Goal: Transaction & Acquisition: Purchase product/service

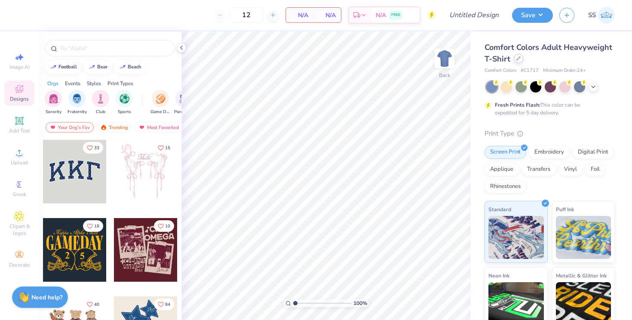
click at [516, 59] on icon at bounding box center [518, 58] width 4 height 4
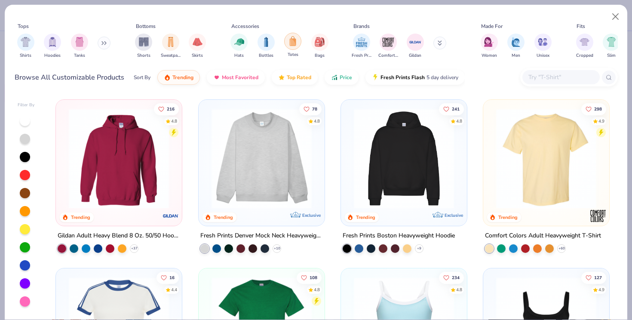
click at [292, 46] on img "filter for Totes" at bounding box center [292, 41] width 9 height 10
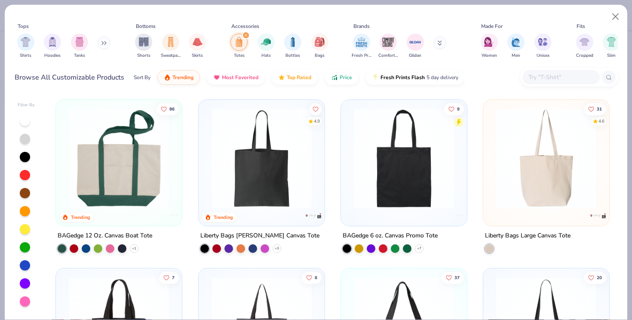
click at [159, 163] on img at bounding box center [119, 158] width 109 height 100
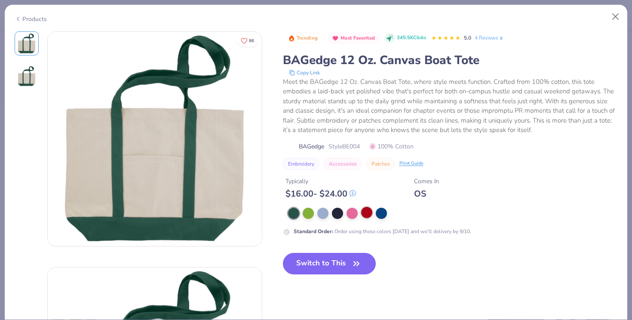
click at [365, 215] on div at bounding box center [366, 212] width 11 height 11
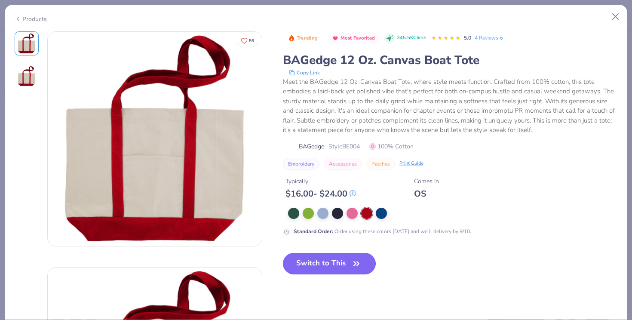
click at [353, 263] on icon "button" at bounding box center [356, 264] width 12 height 12
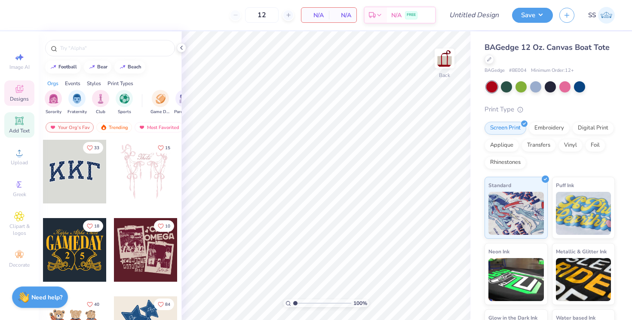
click at [24, 116] on icon at bounding box center [19, 121] width 10 height 10
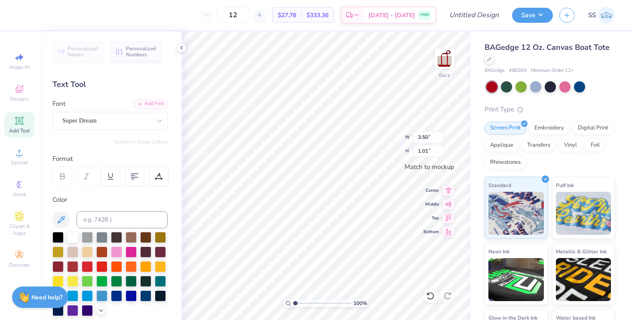
type textarea "sigma kappa"
click at [135, 114] on div "Super Dream" at bounding box center [109, 121] width 115 height 18
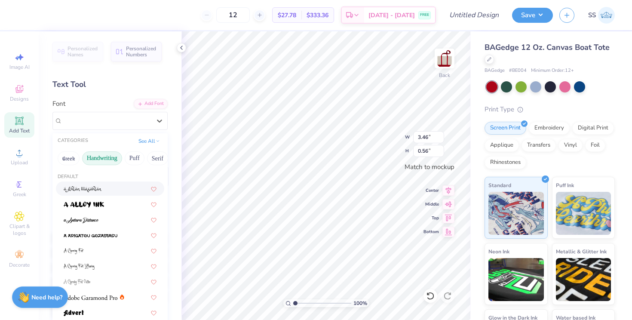
drag, startPoint x: 155, startPoint y: 162, endPoint x: 98, endPoint y: 161, distance: 57.6
click at [97, 161] on div "Greek Handwriting Puff Serif Bold Calligraphy Retro Sans Serif Minimal Fantasy …" at bounding box center [109, 158] width 115 height 19
click at [154, 141] on button "See All" at bounding box center [149, 140] width 27 height 9
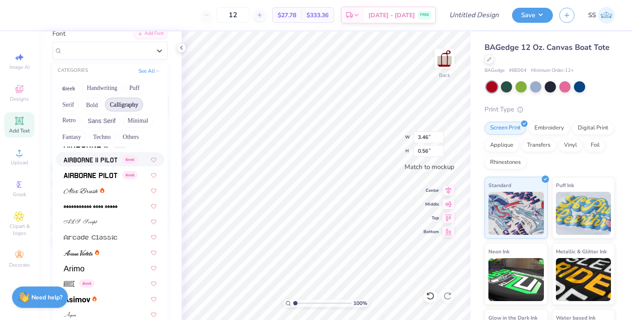
scroll to position [181, 0]
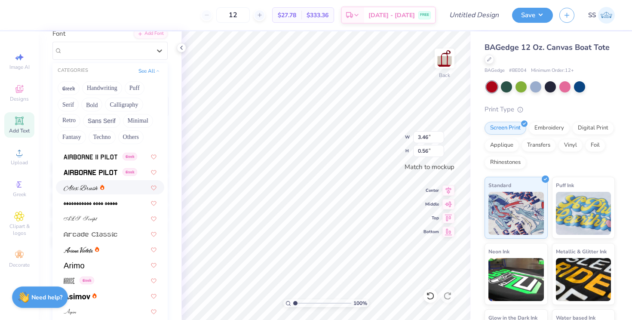
click at [114, 189] on div at bounding box center [110, 187] width 93 height 9
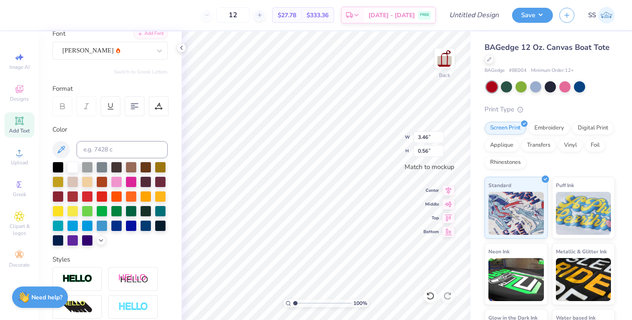
type input "2.58"
type input "0.43"
click at [140, 48] on div "[PERSON_NAME]" at bounding box center [106, 50] width 90 height 13
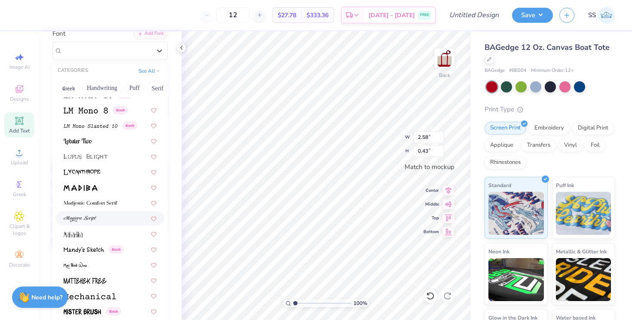
scroll to position [2941, 0]
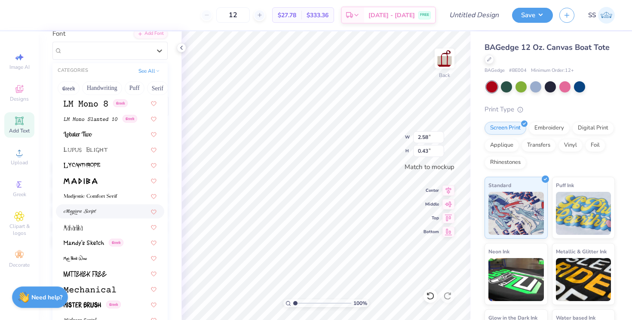
click at [112, 207] on div at bounding box center [110, 211] width 93 height 9
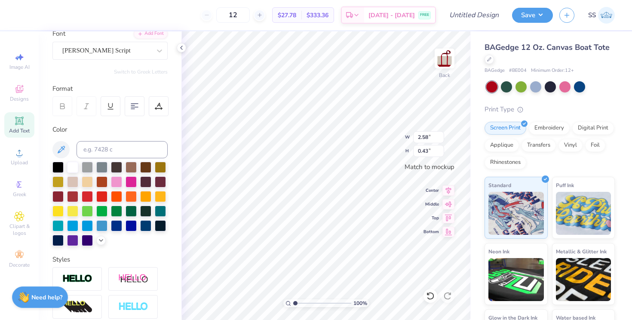
type input "3.46"
type input "0.79"
click at [67, 102] on div at bounding box center [62, 106] width 20 height 20
click at [89, 192] on div at bounding box center [87, 195] width 11 height 11
click at [88, 43] on div "[PERSON_NAME] Script" at bounding box center [109, 51] width 115 height 18
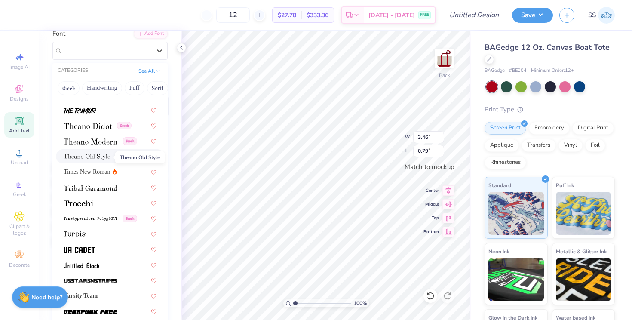
scroll to position [4422, 0]
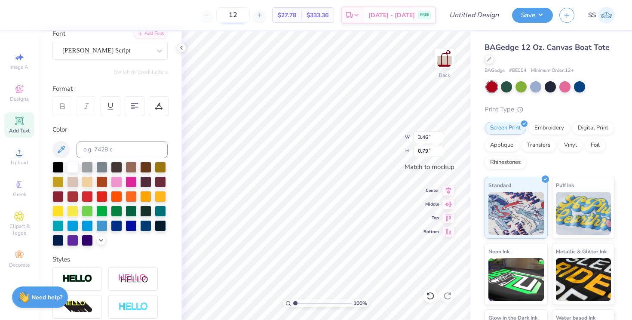
drag, startPoint x: 257, startPoint y: 16, endPoint x: 238, endPoint y: 16, distance: 18.5
click at [238, 16] on input "12" at bounding box center [233, 14] width 34 height 15
type input "100"
click at [329, 13] on span "$1,515.00" at bounding box center [315, 15] width 27 height 9
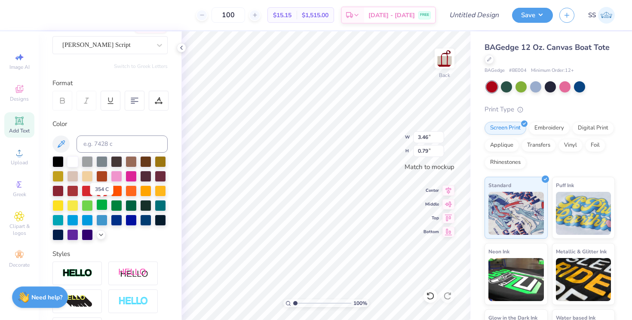
scroll to position [76, 0]
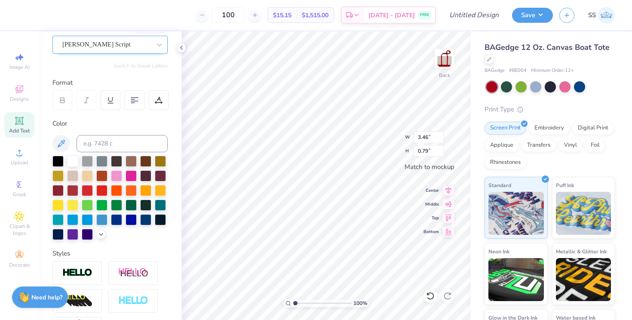
click at [101, 49] on div "[PERSON_NAME] Script" at bounding box center [106, 44] width 90 height 13
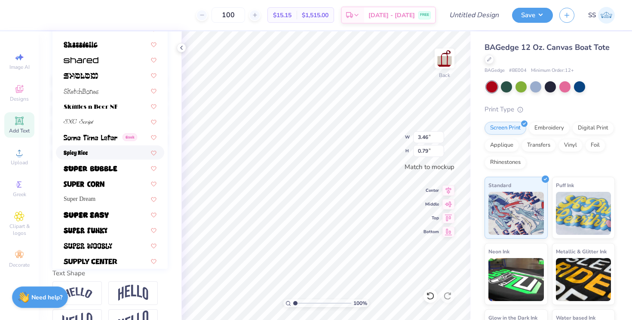
scroll to position [4032, 0]
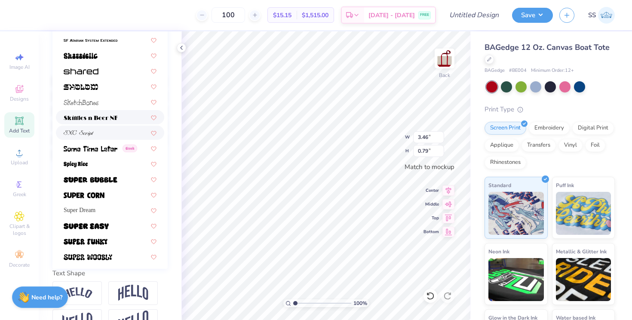
click at [88, 126] on div at bounding box center [110, 133] width 108 height 14
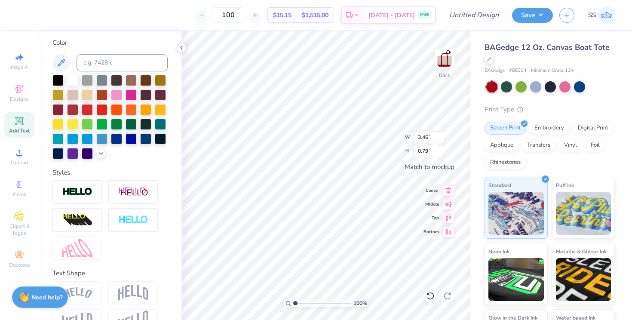
type input "2.20"
type input "0.48"
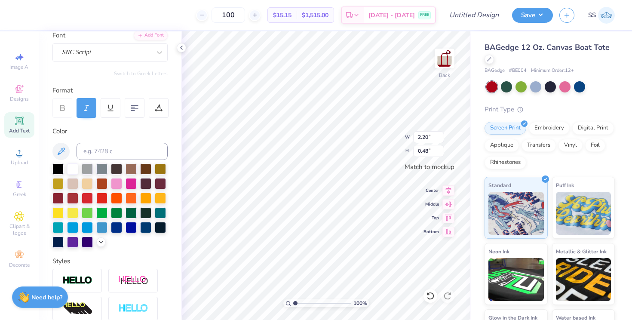
scroll to position [0, 0]
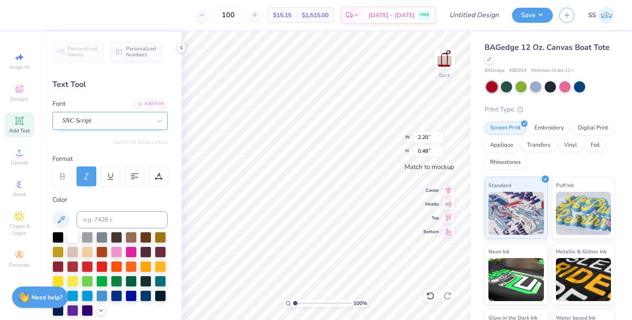
click at [115, 116] on div "SNC Script" at bounding box center [106, 120] width 90 height 13
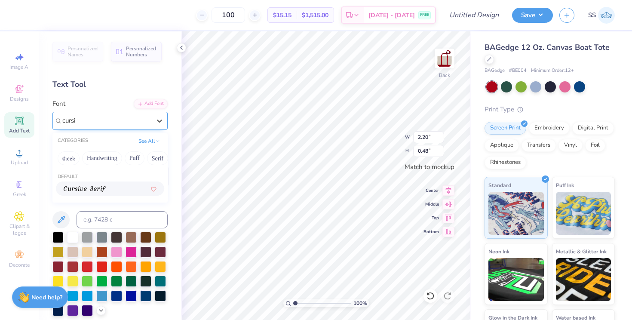
click at [108, 182] on div at bounding box center [110, 188] width 108 height 14
type input "cursi"
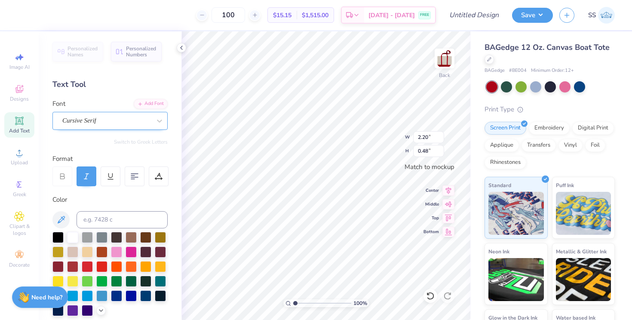
type input "3.46"
type input "0.52"
click at [61, 170] on div at bounding box center [62, 176] width 20 height 20
click at [65, 175] on icon at bounding box center [62, 176] width 8 height 8
click at [109, 172] on icon at bounding box center [111, 176] width 8 height 8
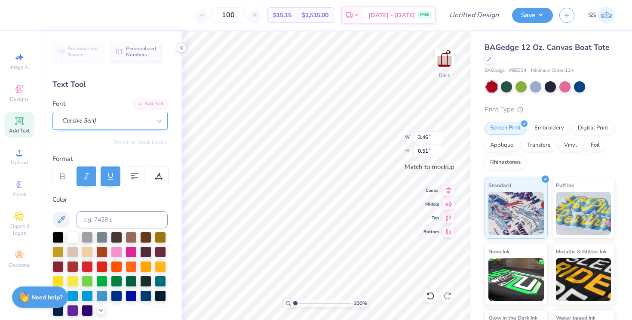
type input "0.51"
click at [109, 172] on icon at bounding box center [111, 176] width 8 height 8
type input "3.41"
click at [164, 179] on div at bounding box center [159, 176] width 20 height 20
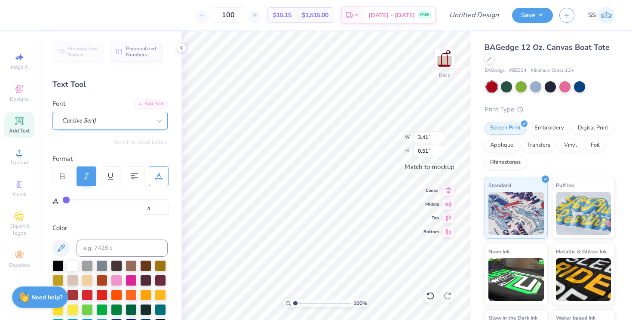
type input "1"
type input "2"
type input "6"
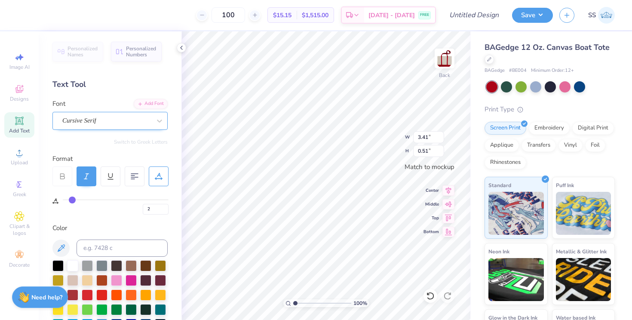
type input "6"
type input "10"
type input "15"
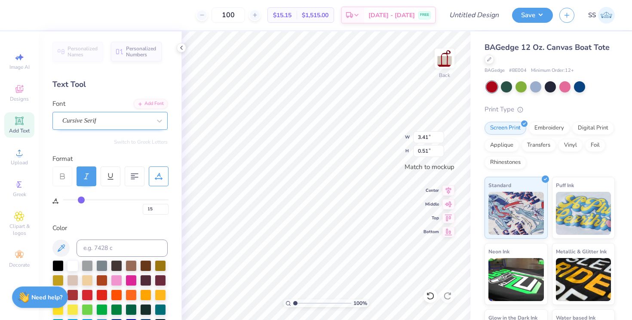
type input "20"
type input "24"
type input "26"
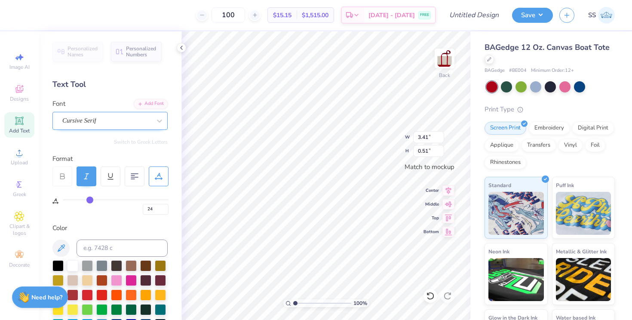
type input "26"
type input "29"
type input "31"
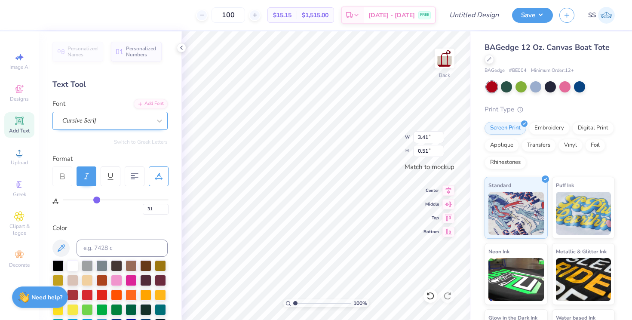
type input "33"
type input "34"
type input "35"
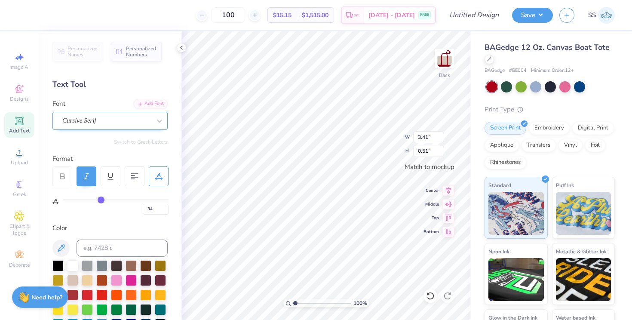
type input "35"
type input "36"
type input "37"
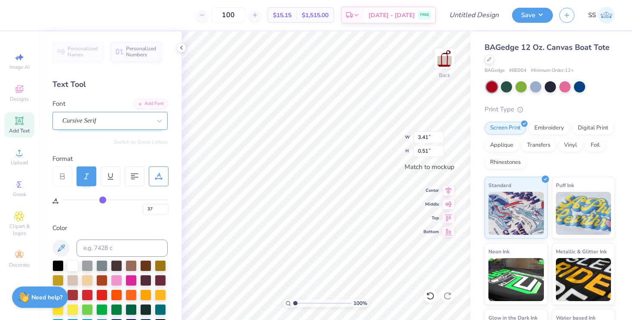
type input "38"
drag, startPoint x: 67, startPoint y: 200, endPoint x: 104, endPoint y: 200, distance: 36.6
type input "38"
click at [104, 200] on input "range" at bounding box center [116, 199] width 106 height 1
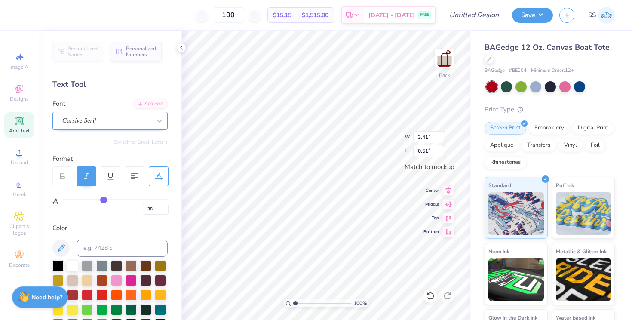
type input "3.46"
type input "0.33"
type input "40"
type input "38"
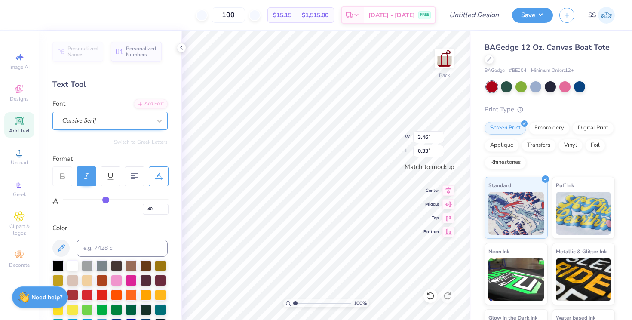
type input "38"
type input "32"
type input "21"
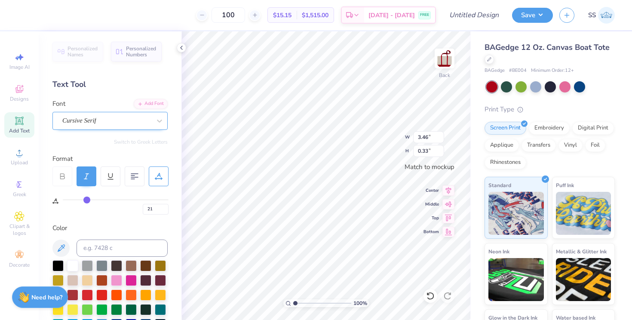
type input "9"
type input "0"
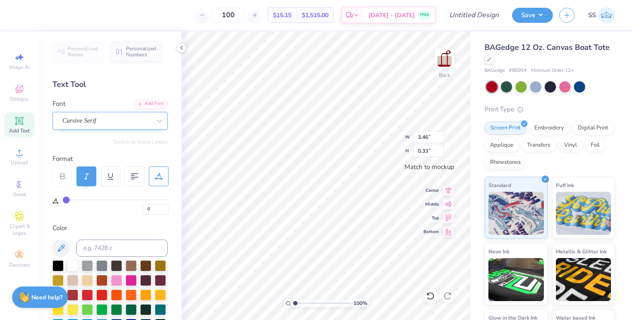
drag, startPoint x: 106, startPoint y: 200, endPoint x: 33, endPoint y: 200, distance: 72.7
click at [34, 200] on div "100 $15.15 Per Item $1,515.00 Total Est. Delivery [DATE] - [DATE] FREE Design T…" at bounding box center [316, 160] width 632 height 320
type input "2.17"
click at [161, 174] on icon at bounding box center [159, 176] width 8 height 8
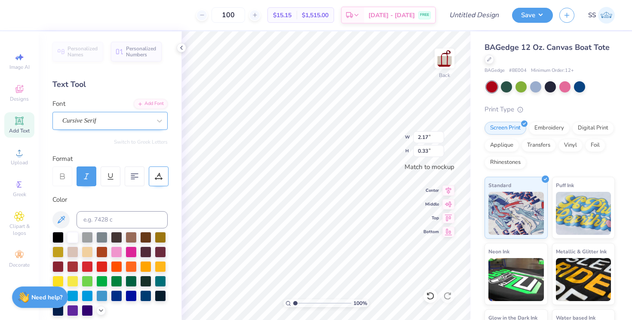
click at [161, 175] on icon at bounding box center [159, 176] width 8 height 8
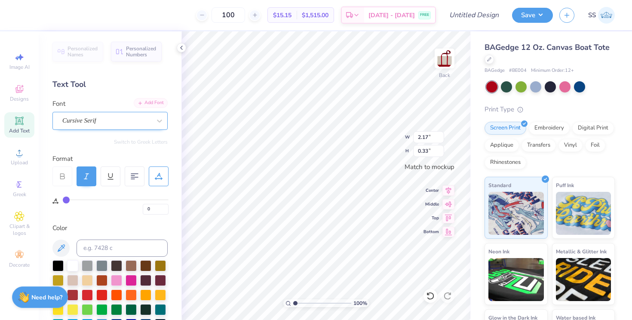
click at [157, 102] on div "Add Font" at bounding box center [151, 103] width 34 height 10
type input "2.80"
type input "0.42"
type input "3.42"
type input "0.52"
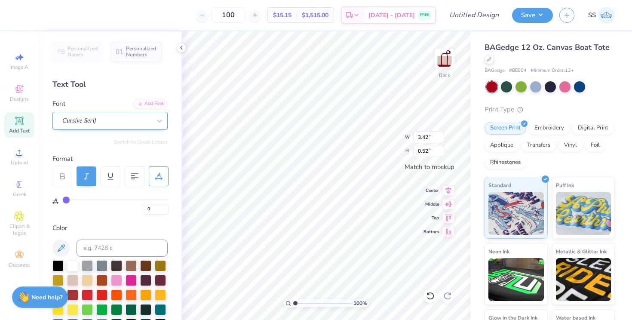
click at [130, 125] on div at bounding box center [106, 121] width 89 height 12
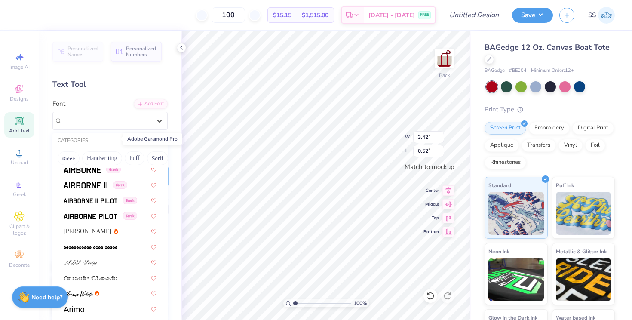
scroll to position [159, 0]
click at [102, 225] on div "[PERSON_NAME]" at bounding box center [110, 231] width 108 height 14
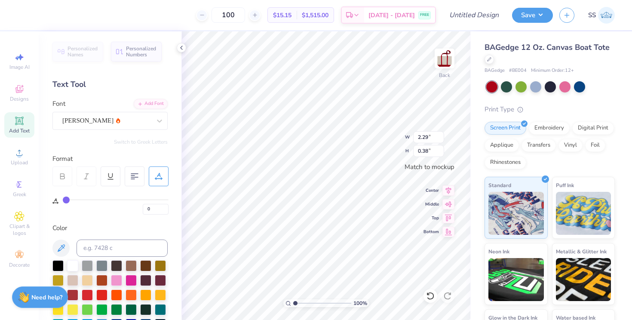
type input "2.29"
type input "0.38"
type input "2.66"
type input "0.44"
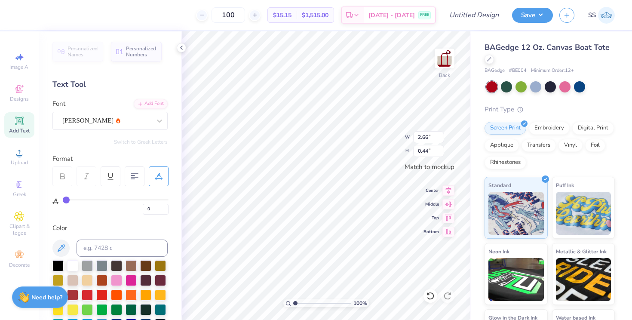
click at [132, 132] on div "Personalized Names Personalized Numbers Text Tool Add Font Font [PERSON_NAME] S…" at bounding box center [110, 175] width 143 height 289
click at [139, 123] on div "[PERSON_NAME]" at bounding box center [106, 120] width 90 height 13
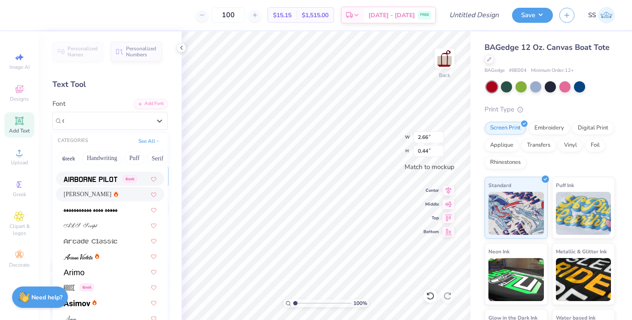
scroll to position [0, 0]
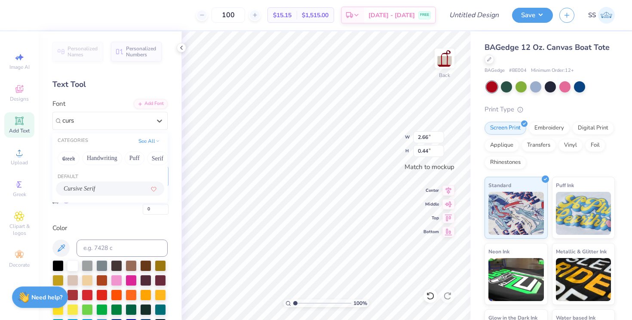
click at [95, 191] on span "Cursive Serif" at bounding box center [80, 188] width 32 height 9
type input "curs"
type input "3.46"
type input "0.52"
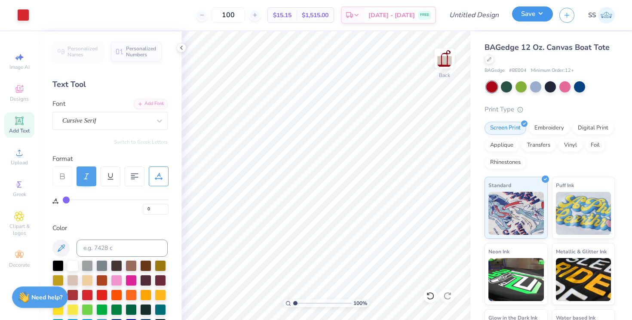
click at [526, 14] on button "Save" at bounding box center [532, 13] width 41 height 15
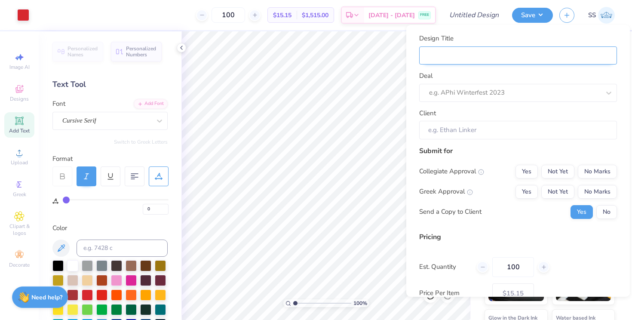
click at [505, 63] on input "Design Title" at bounding box center [518, 55] width 198 height 18
type input "S"
type input "SK"
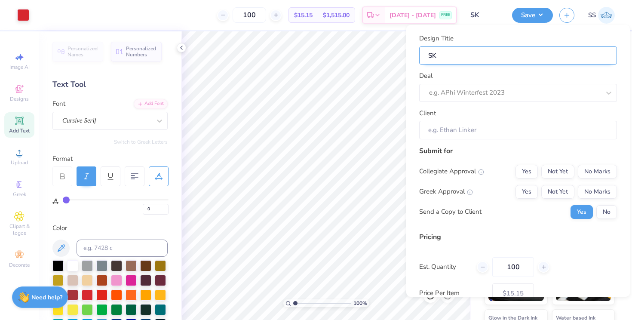
type input "SK"
type input "SK T"
type input "SK TO"
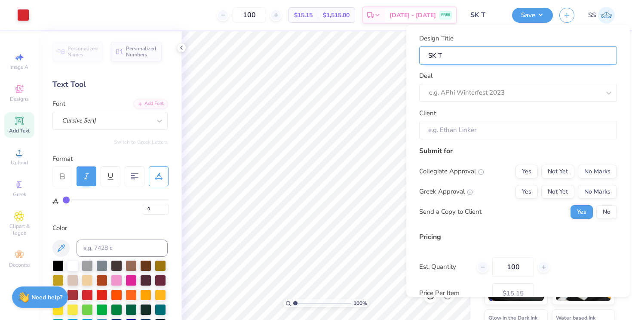
type input "SK TO"
type input "SK TOT"
type input "SK TOTE"
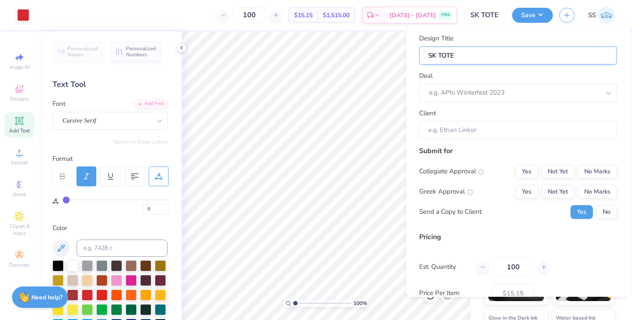
type input "SK TOTES"
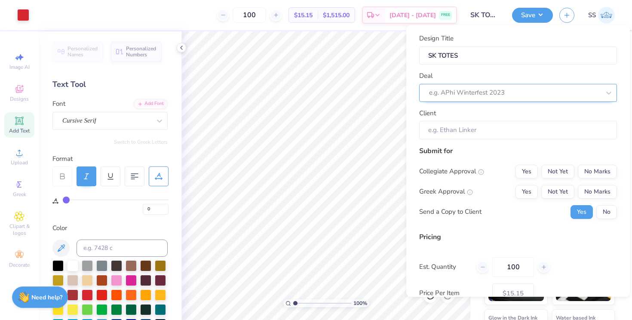
click at [535, 92] on div at bounding box center [514, 93] width 171 height 12
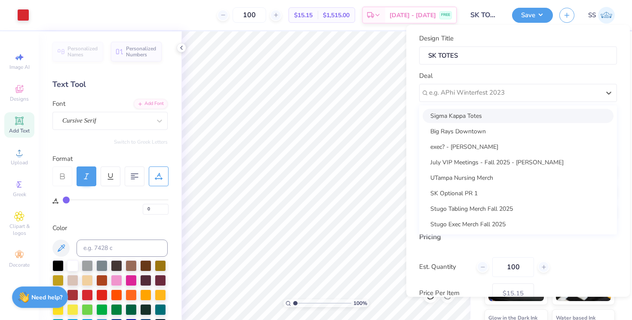
click at [510, 116] on div "Sigma Kappa Totes" at bounding box center [518, 116] width 191 height 14
type input "[PERSON_NAME]"
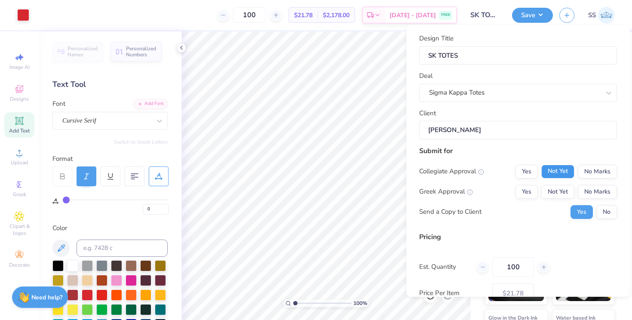
click at [557, 175] on button "Not Yet" at bounding box center [557, 172] width 33 height 14
click at [594, 174] on button "No Marks" at bounding box center [597, 172] width 39 height 14
click at [569, 191] on button "Not Yet" at bounding box center [557, 192] width 33 height 14
click at [615, 215] on button "No" at bounding box center [606, 212] width 21 height 14
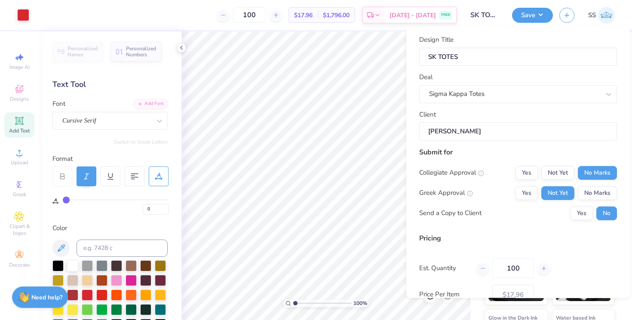
scroll to position [56, 0]
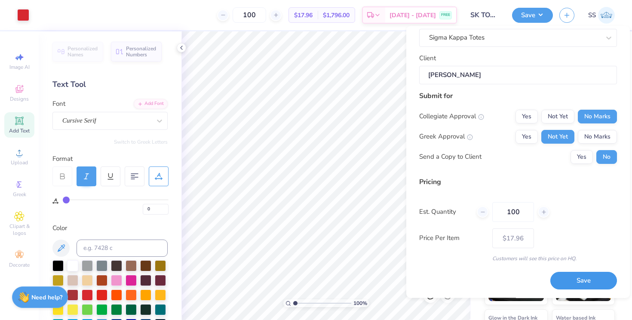
click at [574, 279] on button "Save" at bounding box center [583, 281] width 67 height 18
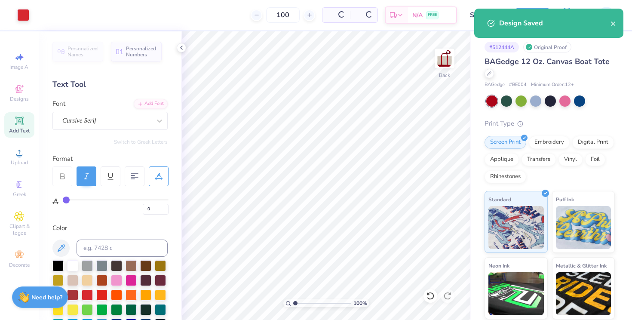
type input "$17.96"
click at [620, 28] on div "Design Saved" at bounding box center [548, 23] width 149 height 29
click at [618, 27] on div "Design Saved" at bounding box center [548, 23] width 149 height 29
click at [617, 25] on div "Design Saved" at bounding box center [548, 23] width 149 height 29
click at [613, 25] on icon "close" at bounding box center [614, 23] width 6 height 7
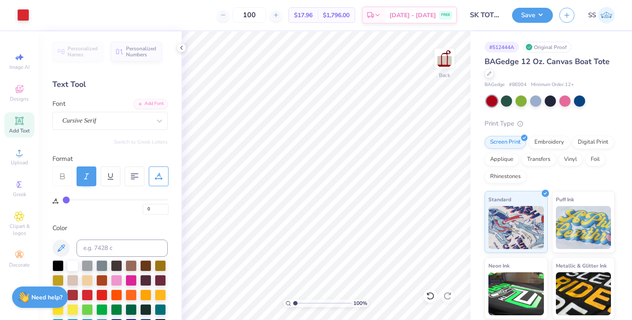
click at [557, 77] on div "BAGedge 12 Oz. Canvas Boat Tote" at bounding box center [550, 67] width 130 height 23
click at [489, 72] on icon at bounding box center [489, 72] width 3 height 3
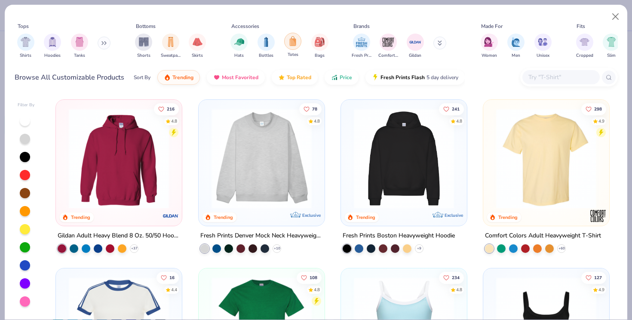
click at [288, 40] on div "filter for Totes" at bounding box center [292, 41] width 17 height 17
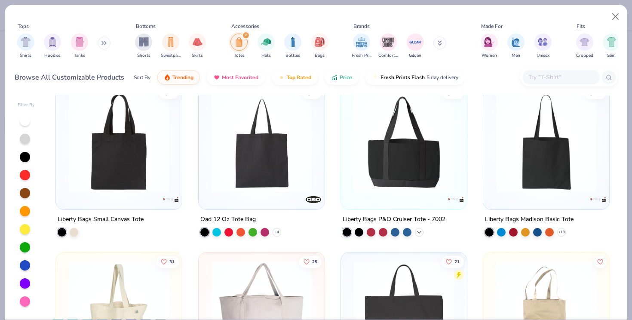
scroll to position [191, 0]
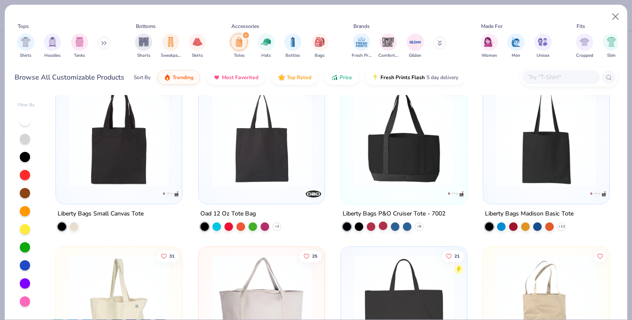
click at [381, 224] on div at bounding box center [383, 225] width 9 height 9
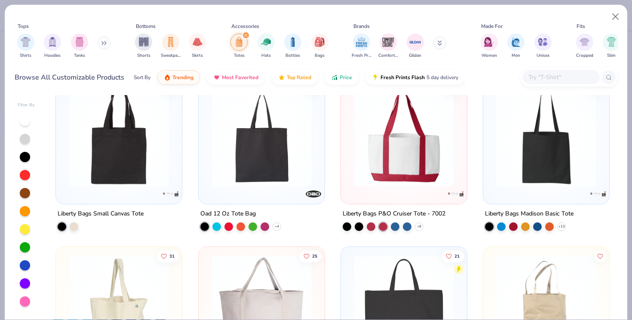
click at [404, 158] on img at bounding box center [404, 136] width 109 height 100
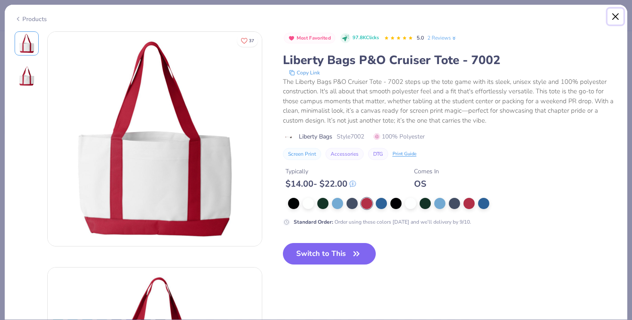
click at [615, 16] on button "Close" at bounding box center [616, 17] width 16 height 16
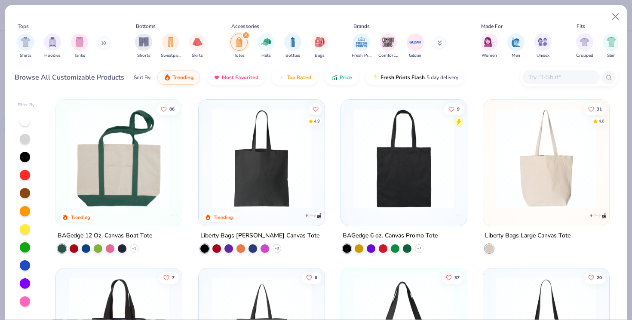
click at [113, 173] on img at bounding box center [119, 158] width 109 height 100
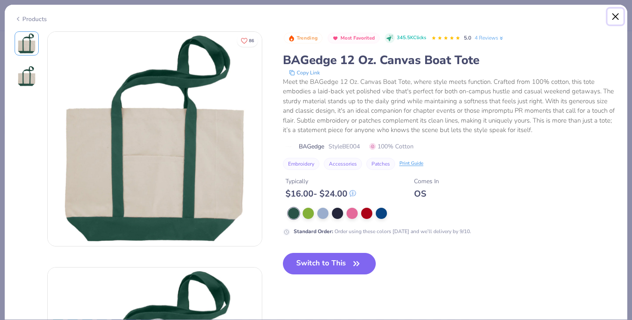
click at [614, 15] on button "Close" at bounding box center [616, 17] width 16 height 16
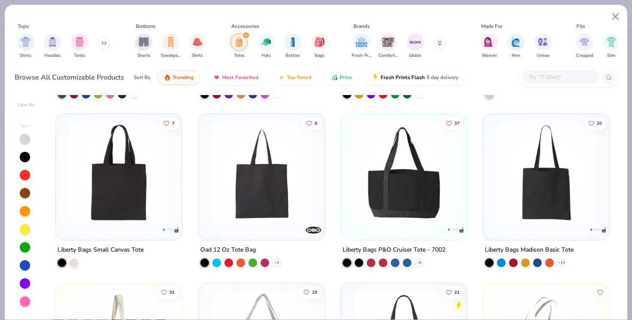
scroll to position [134, 0]
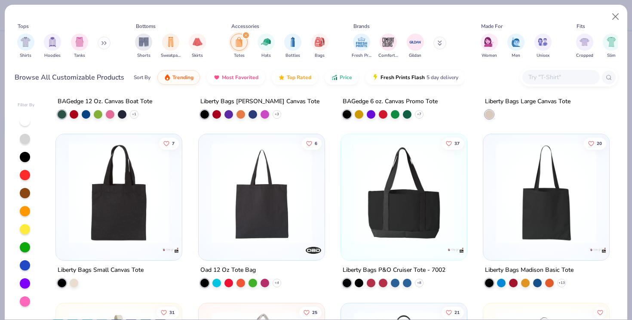
click at [406, 184] on img at bounding box center [404, 193] width 109 height 100
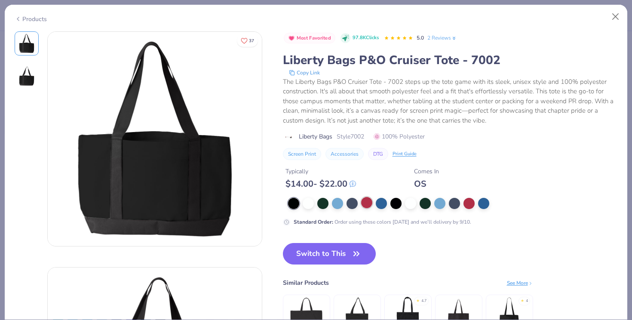
click at [371, 203] on div at bounding box center [366, 202] width 11 height 11
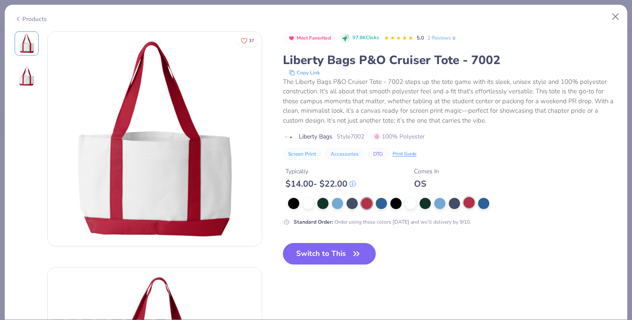
click at [468, 203] on div at bounding box center [469, 202] width 11 height 11
click at [325, 253] on button "Switch to This" at bounding box center [329, 254] width 93 height 22
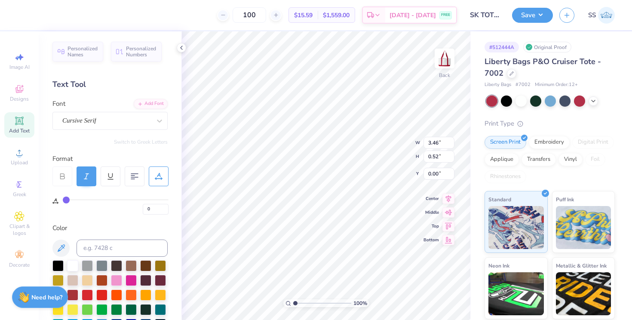
type input "0.77"
type input "6.91"
type input "1.04"
type input "0.85"
type input "5.00"
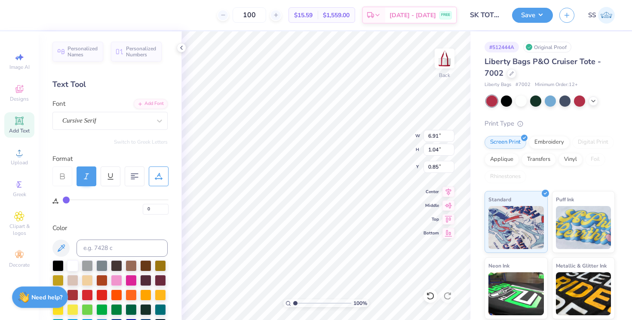
type input "0.75"
type input "1.14"
type input "1.08"
type input "1.93"
click at [533, 15] on button "Save" at bounding box center [532, 13] width 41 height 15
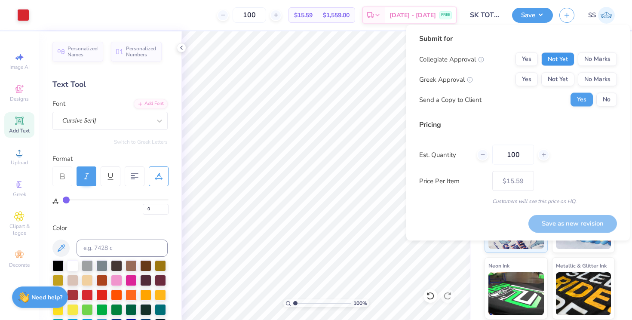
click at [561, 62] on button "Not Yet" at bounding box center [557, 59] width 33 height 14
click at [589, 60] on button "No Marks" at bounding box center [597, 59] width 39 height 14
click at [551, 80] on button "Not Yet" at bounding box center [557, 80] width 33 height 14
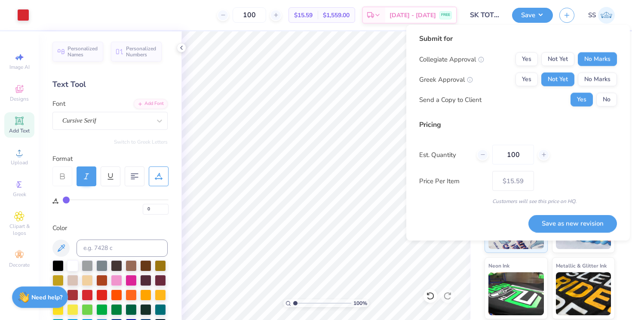
click at [602, 88] on div "Collegiate Approval Yes Not Yet No Marks Greek Approval Yes Not Yet No Marks Se…" at bounding box center [518, 79] width 198 height 54
click at [602, 98] on button "No" at bounding box center [606, 100] width 21 height 14
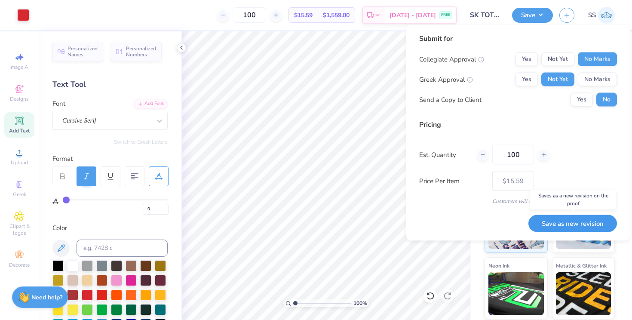
click at [545, 226] on button "Save as new revision" at bounding box center [573, 224] width 89 height 18
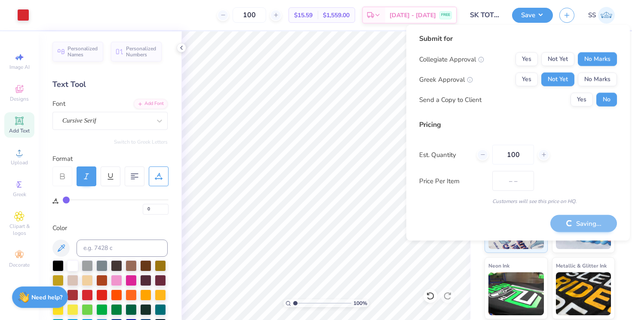
type input "$15.59"
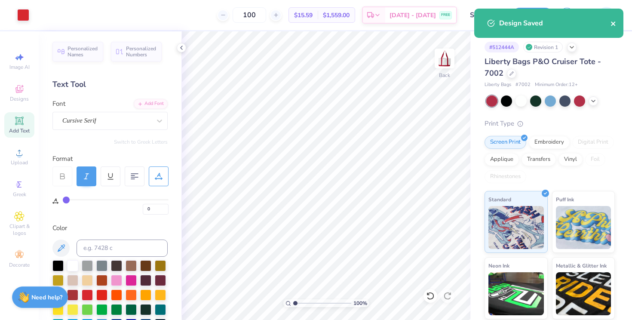
click at [612, 23] on icon "close" at bounding box center [613, 24] width 4 height 4
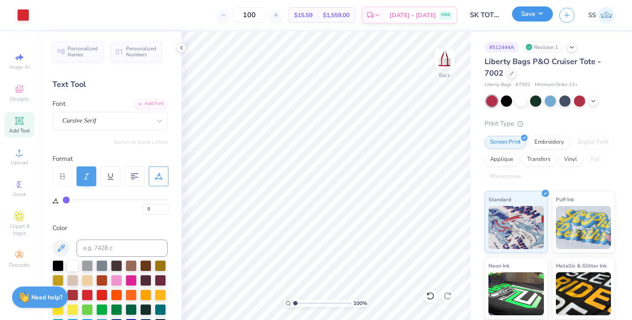
click at [543, 16] on button "Save" at bounding box center [532, 13] width 41 height 15
click at [510, 74] on icon at bounding box center [512, 73] width 4 height 4
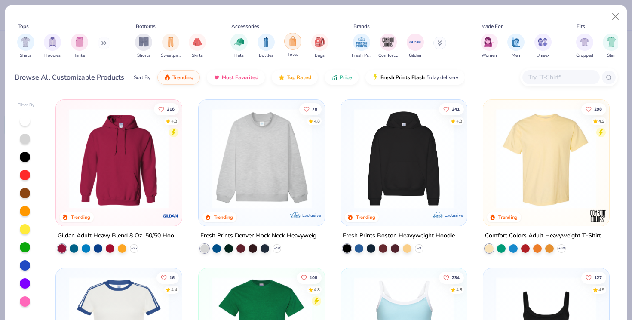
click at [289, 40] on img "filter for Totes" at bounding box center [292, 41] width 9 height 10
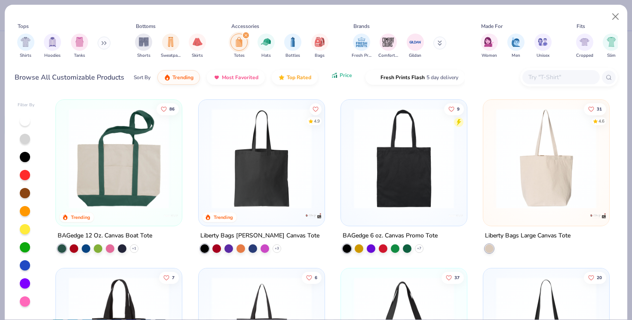
click at [353, 78] on button "Price" at bounding box center [342, 75] width 34 height 15
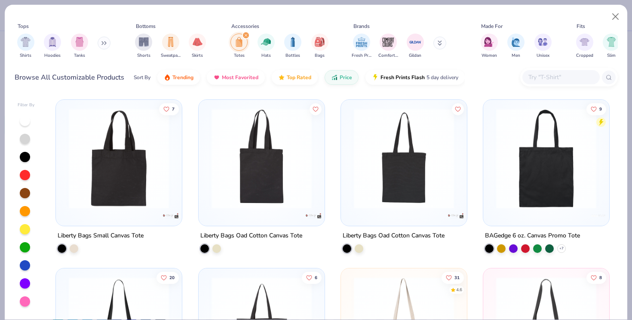
click at [135, 179] on img at bounding box center [119, 158] width 109 height 100
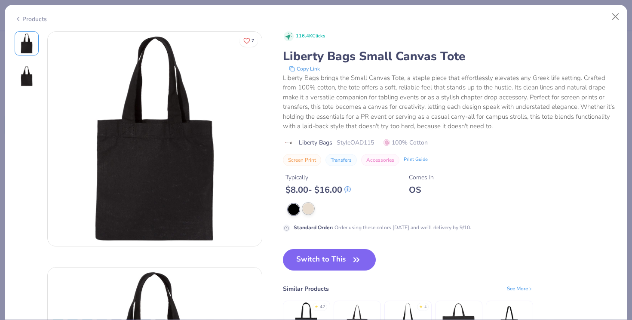
click at [311, 209] on div at bounding box center [308, 208] width 11 height 11
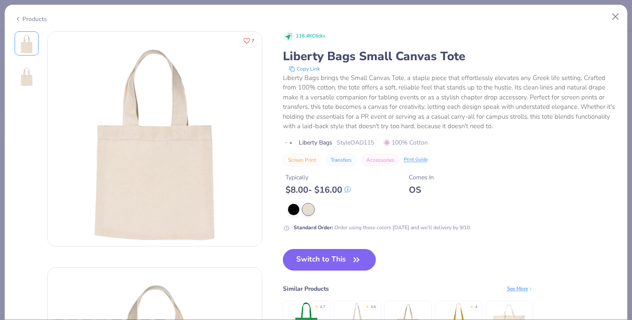
click at [336, 266] on button "Switch to This" at bounding box center [329, 260] width 93 height 22
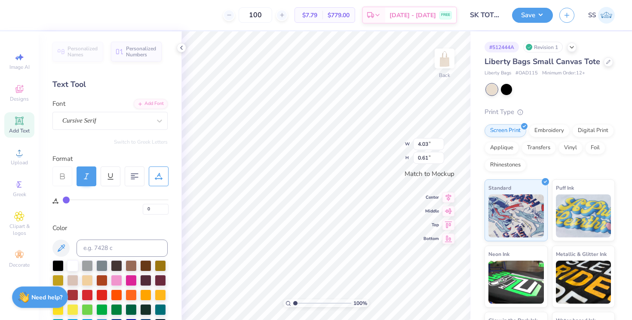
type input "2.75"
type input "0.41"
click at [317, 15] on span "$7.79" at bounding box center [308, 15] width 17 height 9
click at [381, 15] on icon at bounding box center [377, 16] width 7 height 7
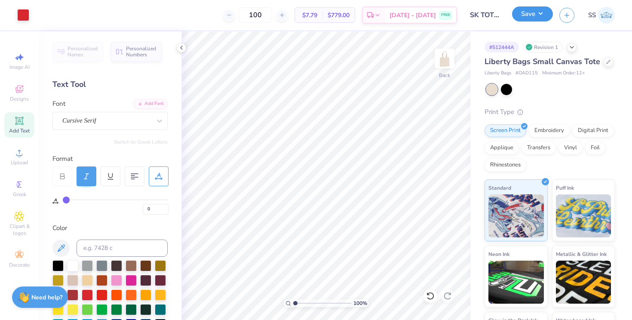
click at [532, 9] on button "Save" at bounding box center [532, 13] width 41 height 15
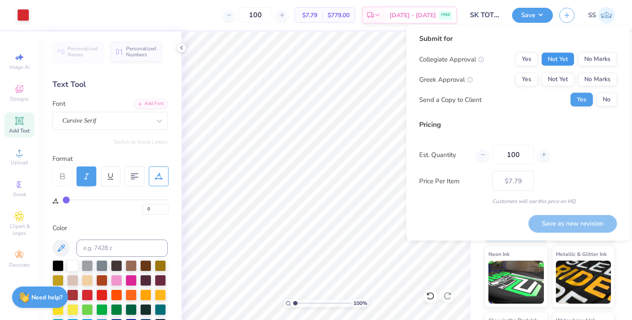
click at [572, 59] on button "Not Yet" at bounding box center [557, 59] width 33 height 14
click at [598, 79] on button "No Marks" at bounding box center [597, 80] width 39 height 14
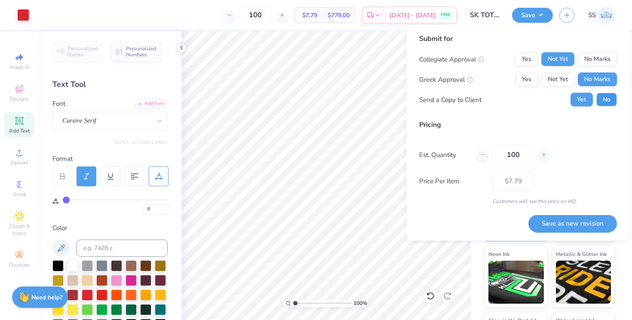
click at [606, 104] on button "No" at bounding box center [606, 100] width 21 height 14
click at [593, 62] on button "No Marks" at bounding box center [597, 59] width 39 height 14
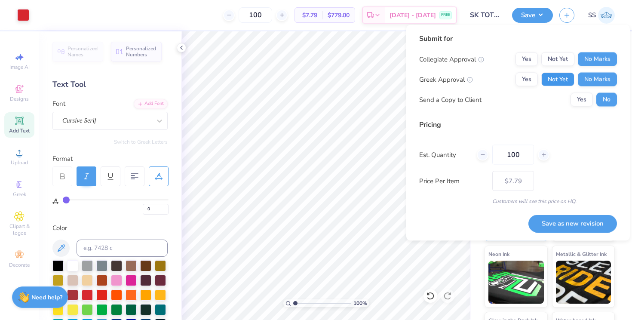
click at [562, 76] on button "Not Yet" at bounding box center [557, 80] width 33 height 14
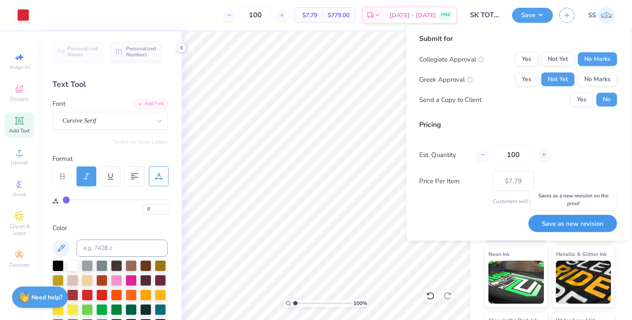
click at [555, 231] on button "Save as new revision" at bounding box center [573, 224] width 89 height 18
type input "$7.79"
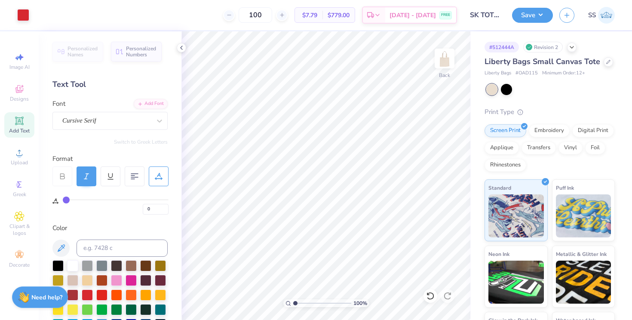
drag, startPoint x: 277, startPoint y: 17, endPoint x: 252, endPoint y: 17, distance: 24.9
click at [252, 17] on div "100" at bounding box center [255, 14] width 65 height 15
type input "8"
type input "100"
click at [606, 65] on div at bounding box center [608, 60] width 9 height 9
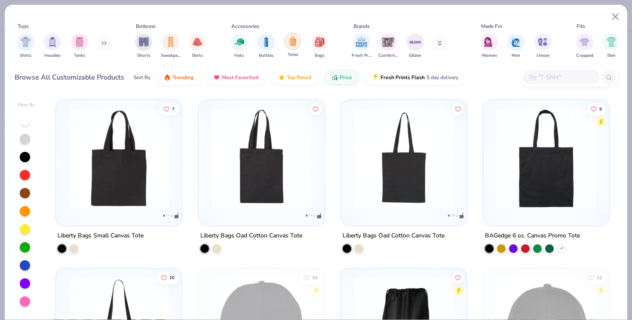
click at [294, 40] on img "filter for Totes" at bounding box center [292, 41] width 9 height 10
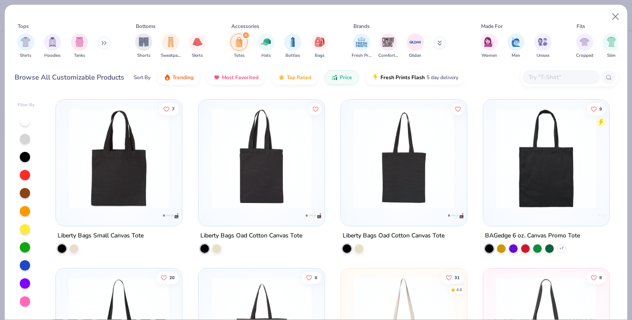
click at [262, 177] on img at bounding box center [261, 158] width 109 height 100
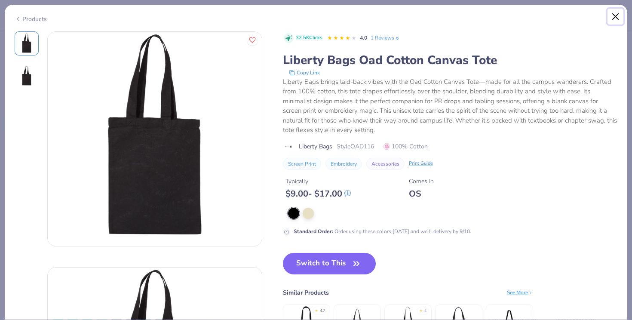
click at [618, 14] on button "Close" at bounding box center [616, 17] width 16 height 16
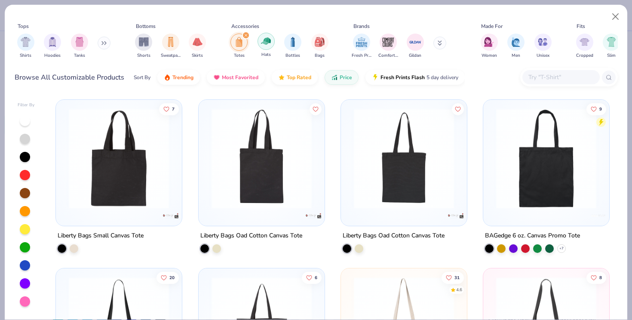
click at [268, 43] on img "filter for Hats" at bounding box center [266, 41] width 10 height 10
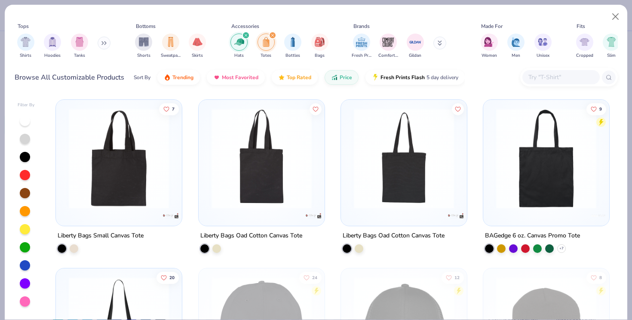
click at [270, 35] on div "filter for Totes" at bounding box center [273, 35] width 8 height 8
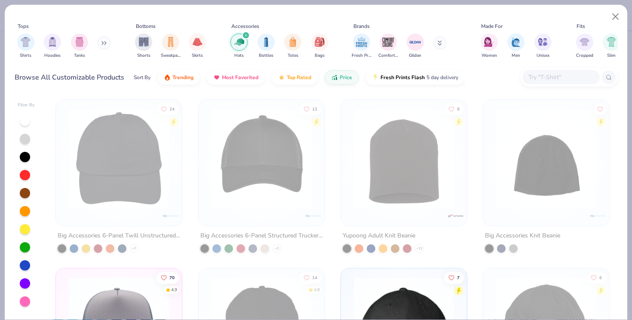
click at [244, 38] on div "filter for Hats" at bounding box center [246, 35] width 8 height 8
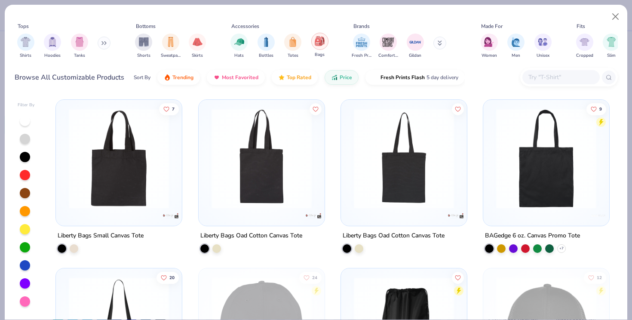
click at [326, 42] on div "filter for Bags" at bounding box center [319, 41] width 17 height 17
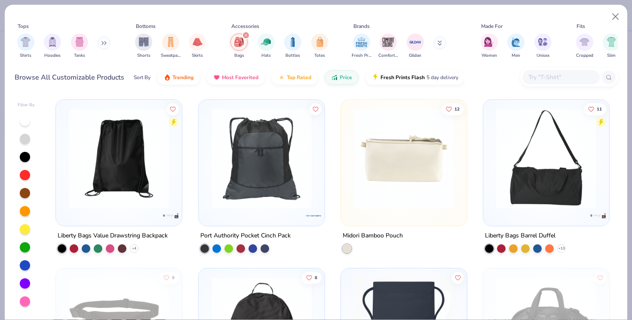
click at [390, 194] on img at bounding box center [404, 158] width 109 height 100
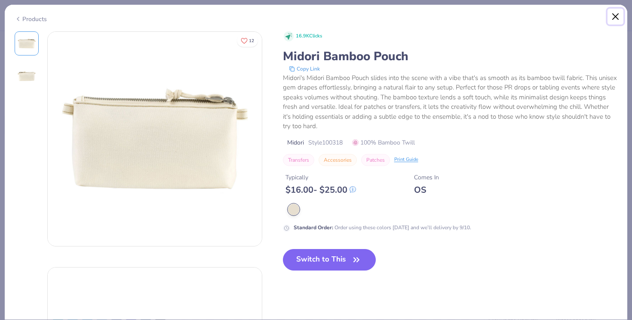
click at [618, 16] on button "Close" at bounding box center [616, 17] width 16 height 16
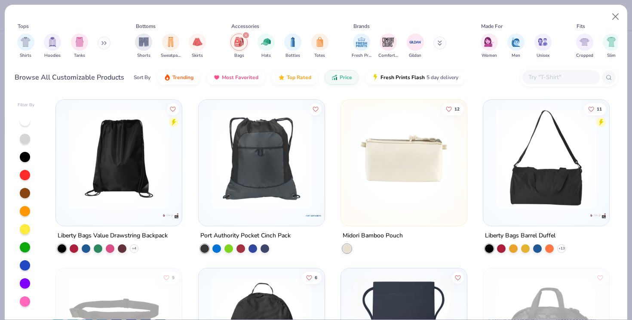
click at [245, 35] on icon "filter for Bags" at bounding box center [245, 35] width 3 height 3
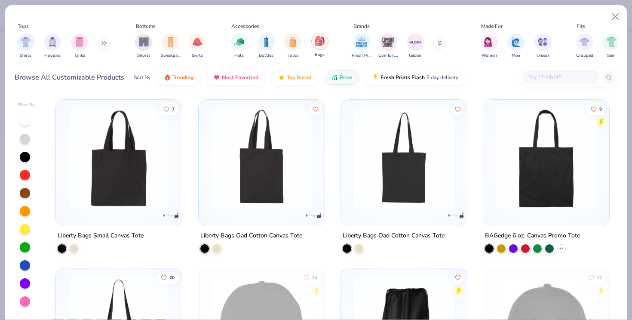
click at [316, 41] on img "filter for Bags" at bounding box center [319, 41] width 9 height 10
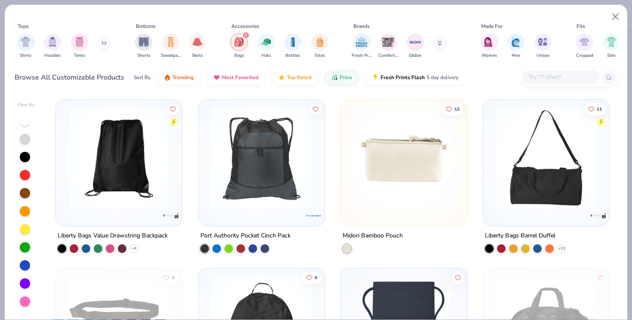
click at [243, 35] on div "filter for Bags" at bounding box center [246, 35] width 8 height 8
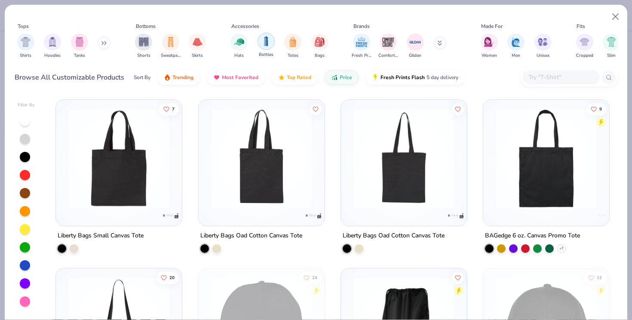
click at [267, 42] on img "filter for Bottles" at bounding box center [265, 41] width 9 height 10
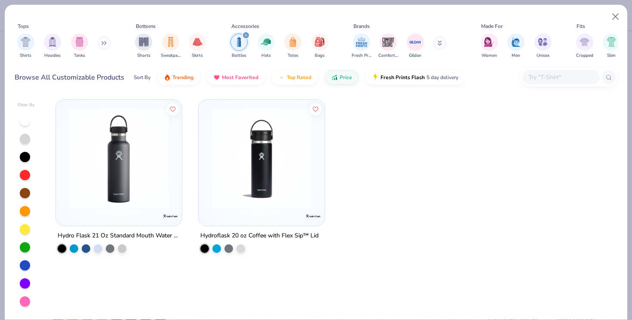
click at [245, 37] on icon "filter for Bottles" at bounding box center [245, 35] width 3 height 3
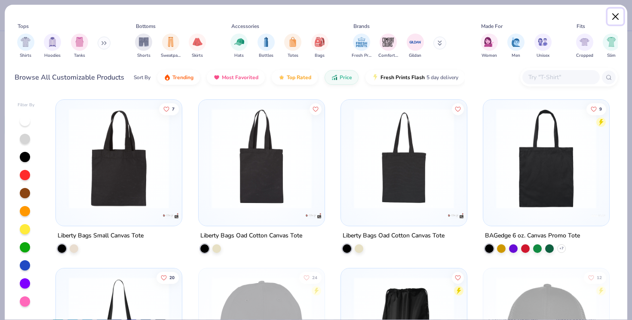
click at [613, 14] on button "Close" at bounding box center [616, 17] width 16 height 16
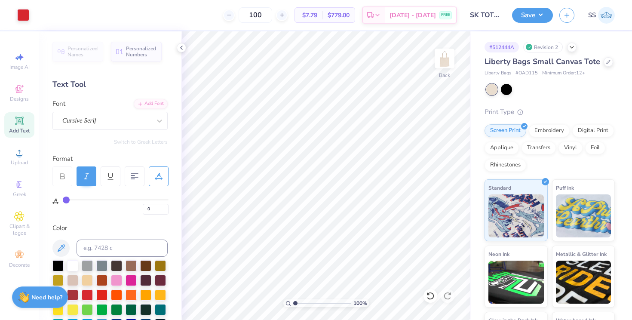
click at [65, 174] on icon at bounding box center [62, 176] width 8 height 8
click at [537, 19] on button "Save" at bounding box center [532, 13] width 41 height 15
click at [23, 153] on icon at bounding box center [19, 153] width 10 height 10
click at [12, 155] on div "Upload" at bounding box center [19, 156] width 30 height 25
click at [17, 123] on icon at bounding box center [19, 120] width 6 height 6
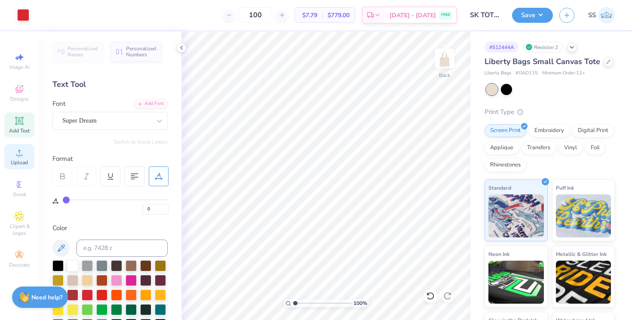
click at [16, 152] on icon at bounding box center [19, 153] width 10 height 10
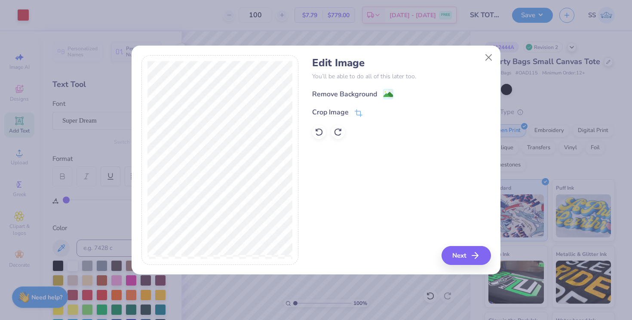
click at [388, 89] on div "Remove Background" at bounding box center [401, 94] width 178 height 11
click at [387, 92] on image at bounding box center [388, 95] width 9 height 9
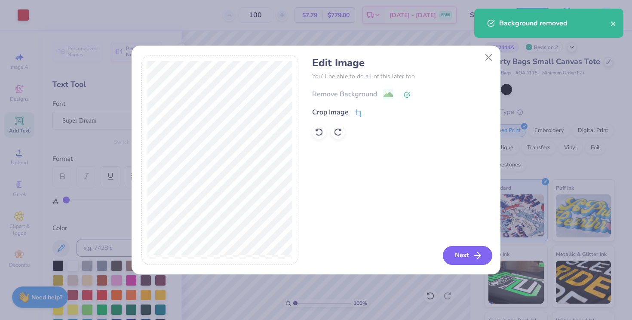
click at [475, 254] on icon "button" at bounding box center [478, 255] width 10 height 10
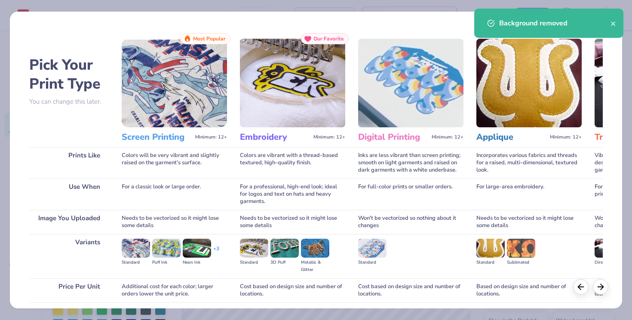
scroll to position [66, 0]
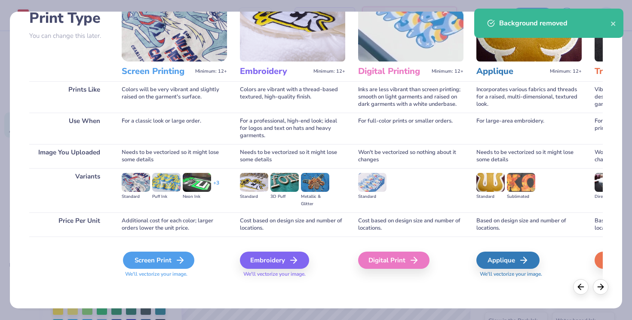
click at [160, 263] on div "Screen Print" at bounding box center [158, 260] width 71 height 17
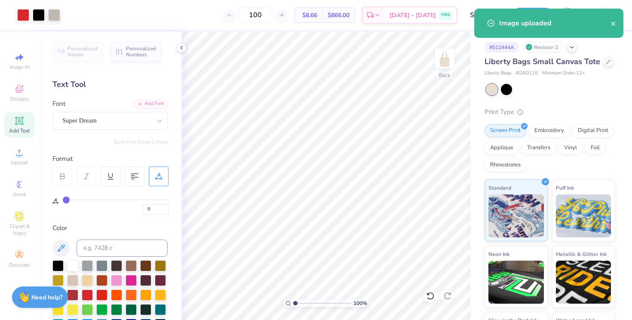
drag, startPoint x: 290, startPoint y: 301, endPoint x: 300, endPoint y: 301, distance: 9.5
click at [300, 301] on div "100 %" at bounding box center [326, 303] width 86 height 8
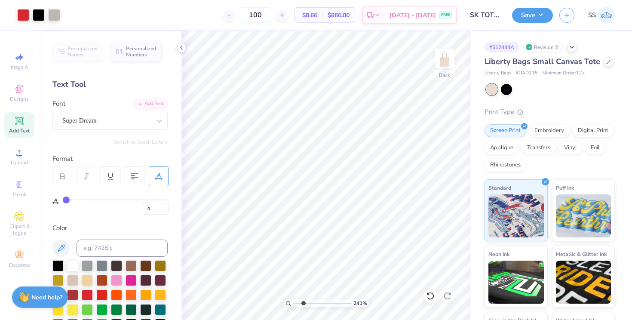
drag, startPoint x: 293, startPoint y: 301, endPoint x: 303, endPoint y: 300, distance: 9.9
click at [303, 300] on input "range" at bounding box center [322, 303] width 58 height 8
drag, startPoint x: 302, startPoint y: 306, endPoint x: 292, endPoint y: 302, distance: 10.1
type input "1"
click at [293, 302] on input "range" at bounding box center [322, 303] width 58 height 8
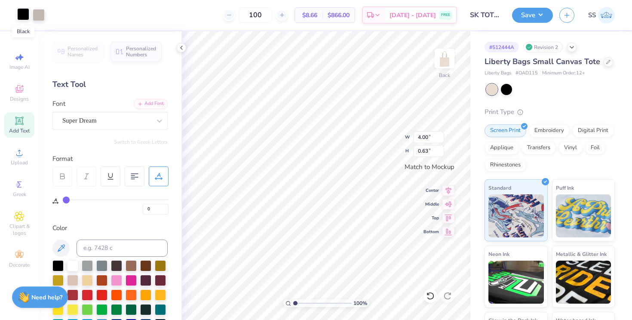
click at [27, 13] on div at bounding box center [23, 14] width 12 height 12
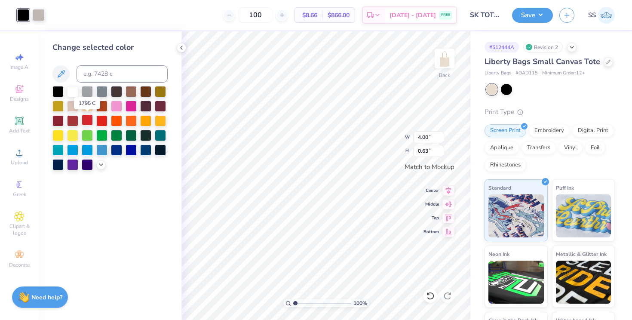
click at [84, 120] on div at bounding box center [87, 119] width 11 height 11
type input "2.75"
type input "0.41"
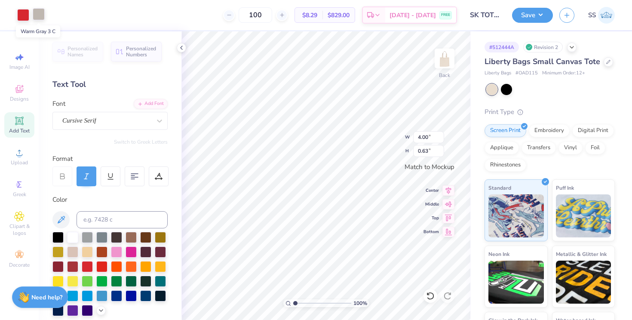
click at [44, 15] on div at bounding box center [39, 14] width 12 height 12
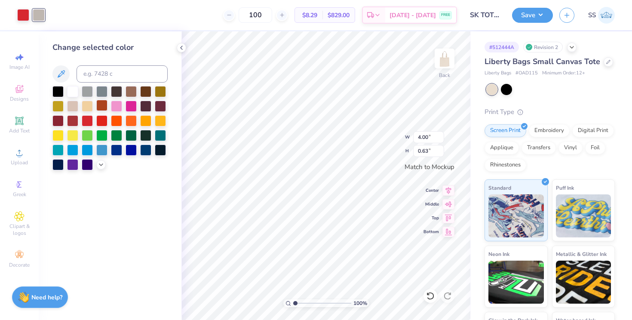
click at [103, 107] on div at bounding box center [101, 105] width 11 height 11
click at [117, 106] on div at bounding box center [116, 105] width 11 height 11
click at [129, 107] on div at bounding box center [131, 105] width 11 height 11
click at [89, 117] on div at bounding box center [87, 119] width 11 height 11
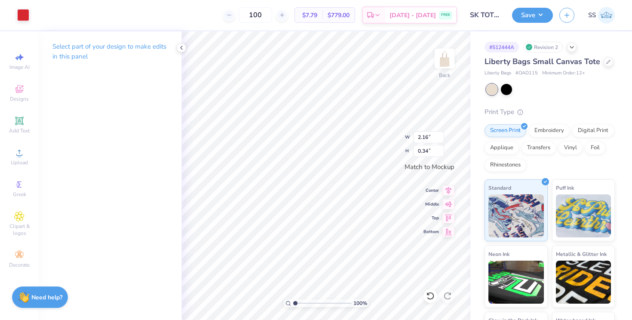
type input "2.16"
type input "0.34"
drag, startPoint x: 265, startPoint y: 12, endPoint x: 366, endPoint y: 15, distance: 101.1
click at [366, 15] on div "100 $7.79 Per Item $779.00 Total Est. Delivery [DATE] - [DATE] FREE" at bounding box center [246, 15] width 421 height 30
drag, startPoint x: 366, startPoint y: 15, endPoint x: 260, endPoint y: 17, distance: 106.2
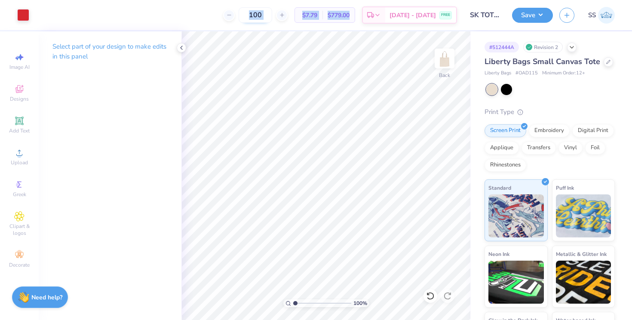
click at [260, 17] on div "100 $7.79 Per Item $779.00 Total Est. Delivery [DATE] - [DATE] FREE" at bounding box center [246, 15] width 421 height 30
copy div "$7.79 Per Item $779.00"
click at [534, 10] on button "Save" at bounding box center [532, 13] width 41 height 15
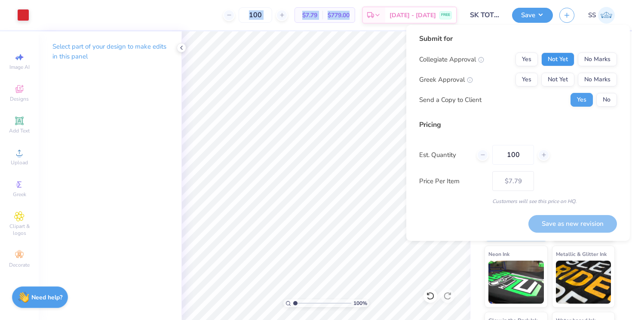
click at [567, 57] on button "Not Yet" at bounding box center [557, 59] width 33 height 14
click at [594, 57] on button "No Marks" at bounding box center [597, 59] width 39 height 14
click at [565, 79] on button "Not Yet" at bounding box center [557, 80] width 33 height 14
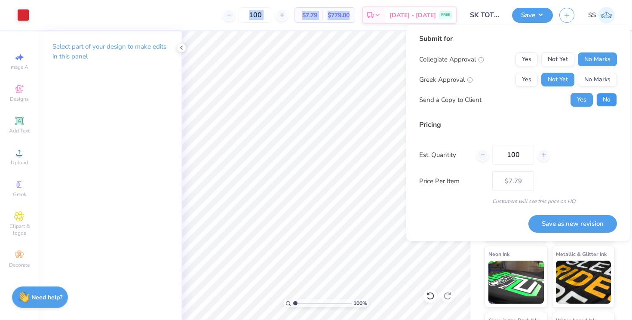
click at [613, 94] on button "No" at bounding box center [606, 100] width 21 height 14
click at [579, 222] on button "Save as new revision" at bounding box center [573, 224] width 89 height 18
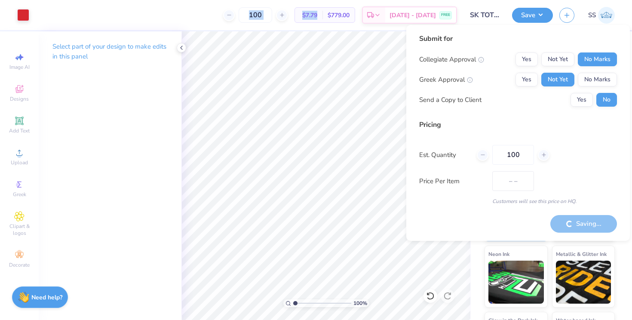
type input "$7.79"
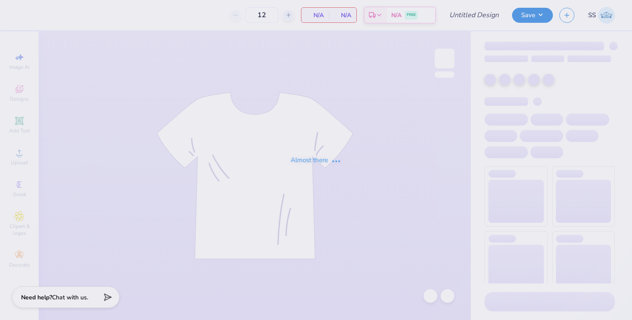
type input "SK TOTES"
type input "100"
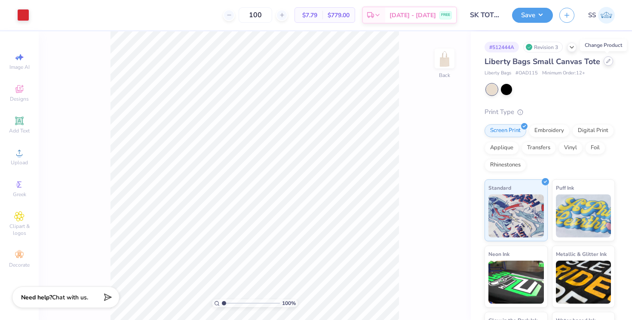
click at [605, 65] on div at bounding box center [608, 60] width 9 height 9
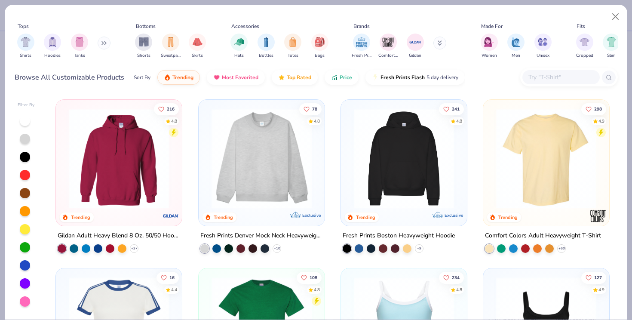
click at [327, 84] on div "Sort By Trending Most Favorited Top Rated Price Fresh Prints Flash 5 day delive…" at bounding box center [299, 77] width 331 height 24
click at [329, 82] on button "Price" at bounding box center [342, 75] width 34 height 15
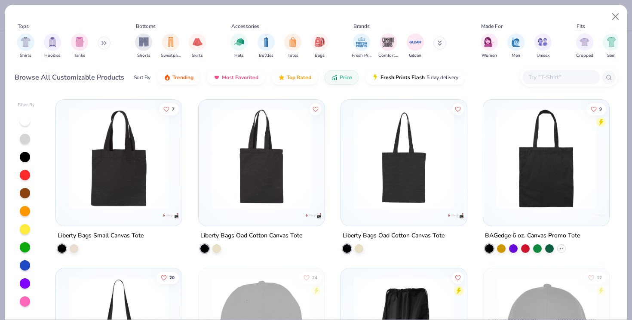
click at [169, 147] on img at bounding box center [119, 158] width 109 height 100
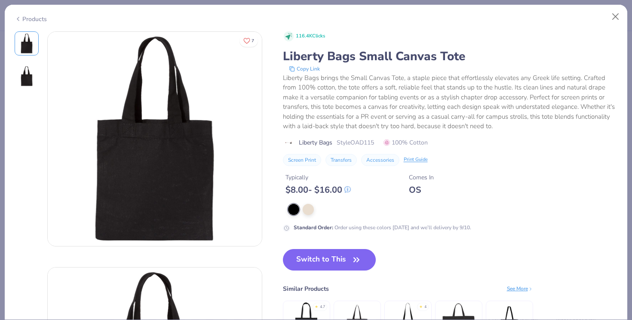
click at [605, 17] on div "Products" at bounding box center [316, 16] width 623 height 22
click at [614, 14] on button "Close" at bounding box center [616, 17] width 16 height 16
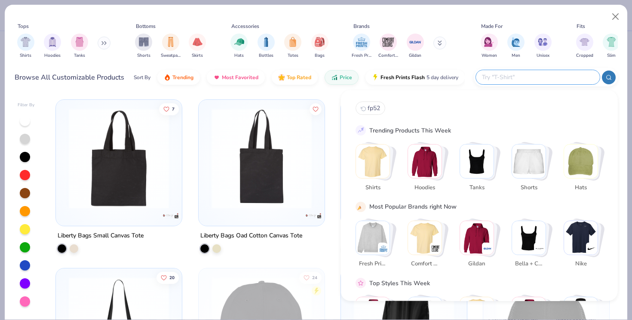
click at [541, 76] on input "text" at bounding box center [537, 77] width 113 height 10
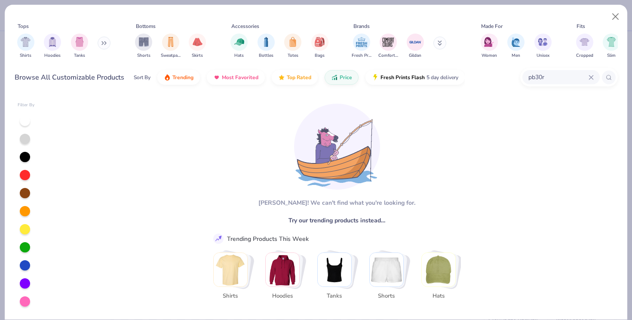
click at [590, 74] on div "pb30r" at bounding box center [560, 77] width 77 height 14
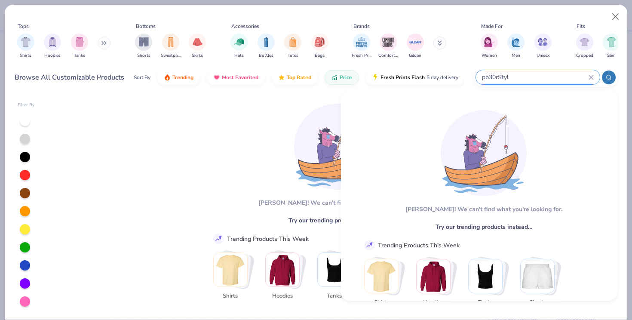
drag, startPoint x: 545, startPoint y: 81, endPoint x: 473, endPoint y: 77, distance: 72.8
click at [473, 77] on div "Browse All Customizable Products Sort By Trending Most Favorited Top Rated Pric…" at bounding box center [316, 77] width 603 height 24
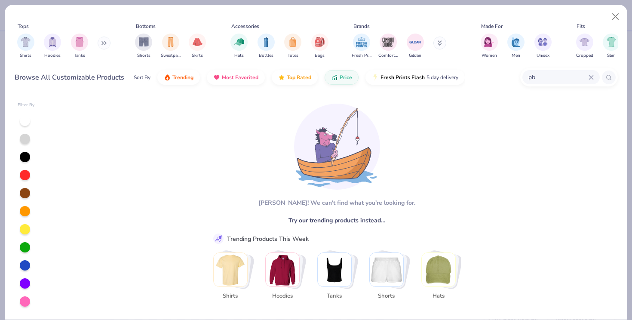
type input "p"
click at [545, 72] on input "Style. PB30R" at bounding box center [558, 77] width 61 height 10
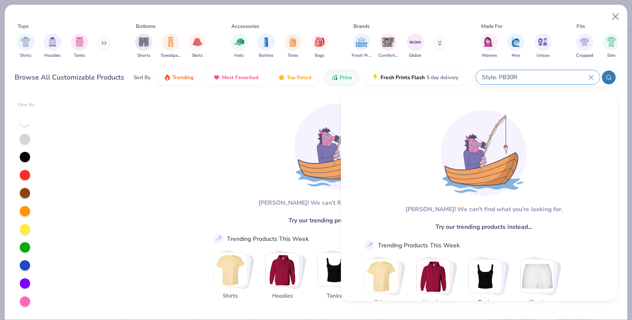
click at [501, 75] on input "Style. PB30R" at bounding box center [535, 77] width 108 height 10
click at [499, 77] on input "Style. PB30R" at bounding box center [535, 77] width 108 height 10
drag, startPoint x: 491, startPoint y: 76, endPoint x: 504, endPoint y: 77, distance: 12.9
click at [504, 77] on input "Style. PB30R" at bounding box center [535, 77] width 108 height 10
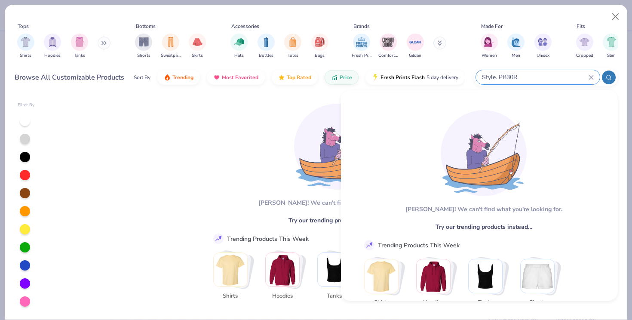
drag, startPoint x: 494, startPoint y: 71, endPoint x: 478, endPoint y: 71, distance: 15.9
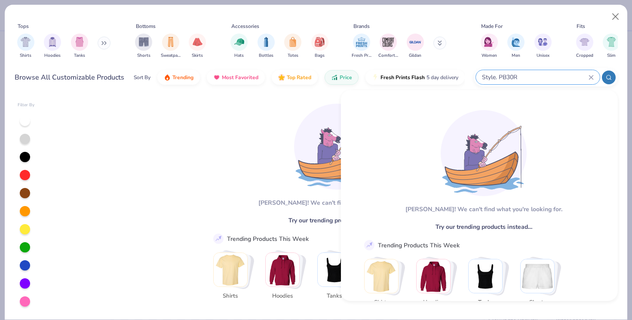
click at [478, 71] on div "Style. PB30R" at bounding box center [546, 77] width 144 height 18
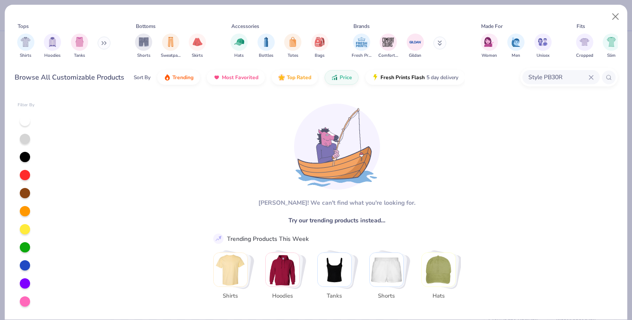
type input "Style PB30R"
click at [613, 17] on button "Close" at bounding box center [616, 17] width 16 height 16
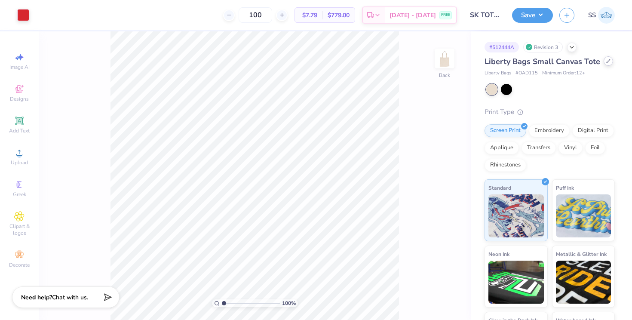
click at [606, 61] on icon at bounding box center [608, 61] width 4 height 4
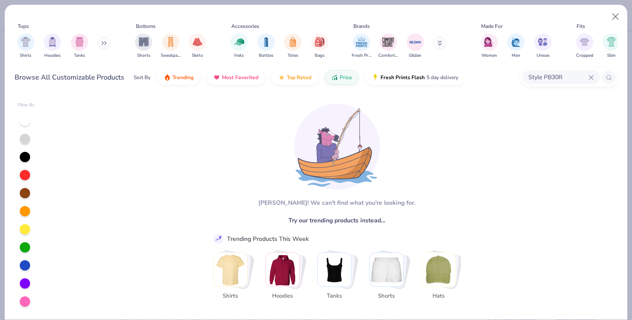
click at [592, 75] on icon at bounding box center [591, 77] width 5 height 5
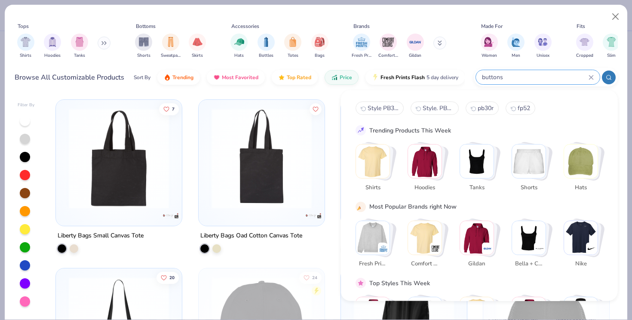
type input "buttons"
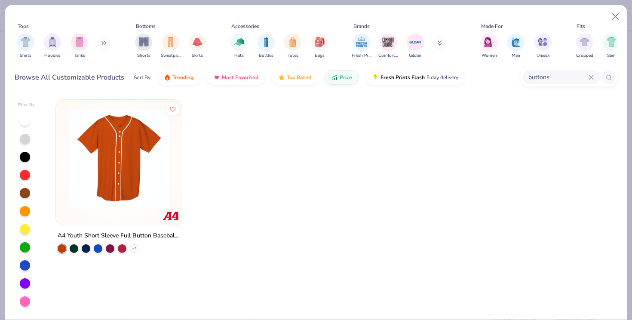
click at [590, 77] on icon at bounding box center [591, 77] width 5 height 5
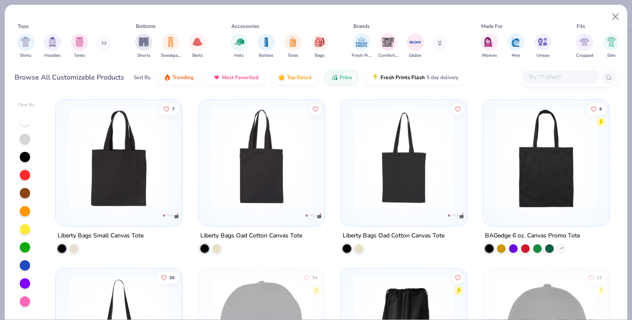
click at [507, 78] on div "Browse All Customizable Products Sort By Trending Most Favorited Top Rated Pric…" at bounding box center [316, 77] width 603 height 24
